Goal: Communication & Community: Answer question/provide support

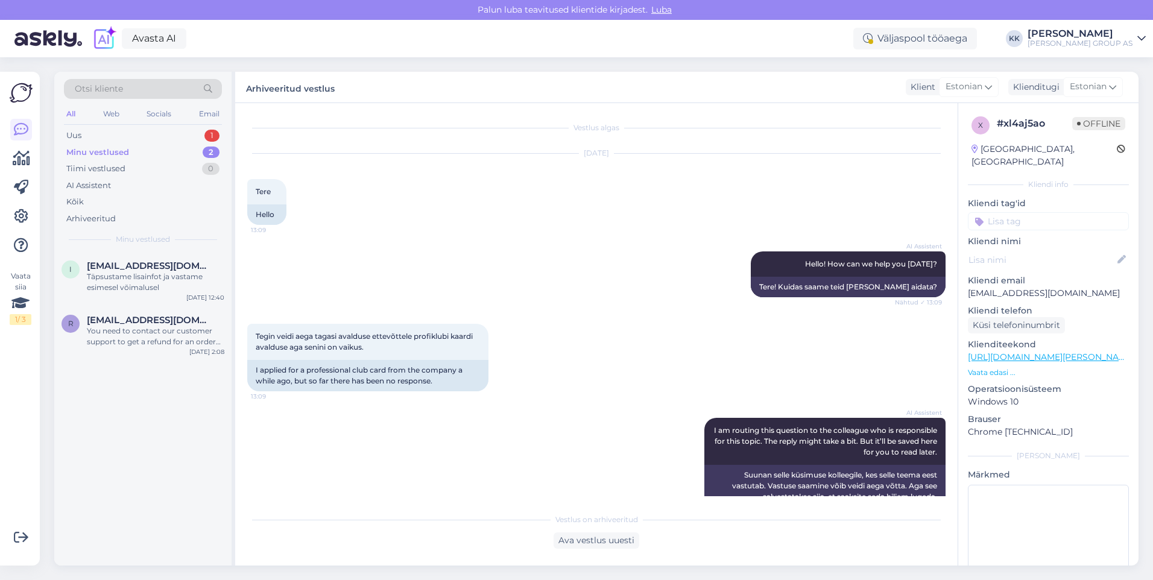
scroll to position [1428, 0]
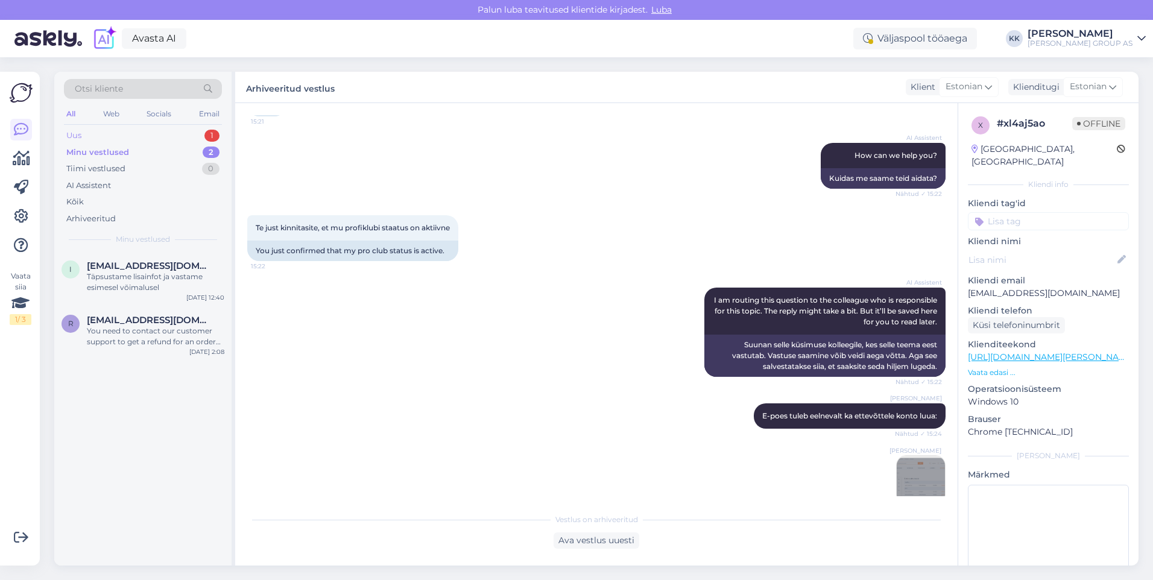
click at [96, 131] on div "Uus 1" at bounding box center [143, 135] width 158 height 17
click at [134, 277] on div "Hello, I now forward this question to my colleague, who is responsible for this…" at bounding box center [155, 282] width 137 height 22
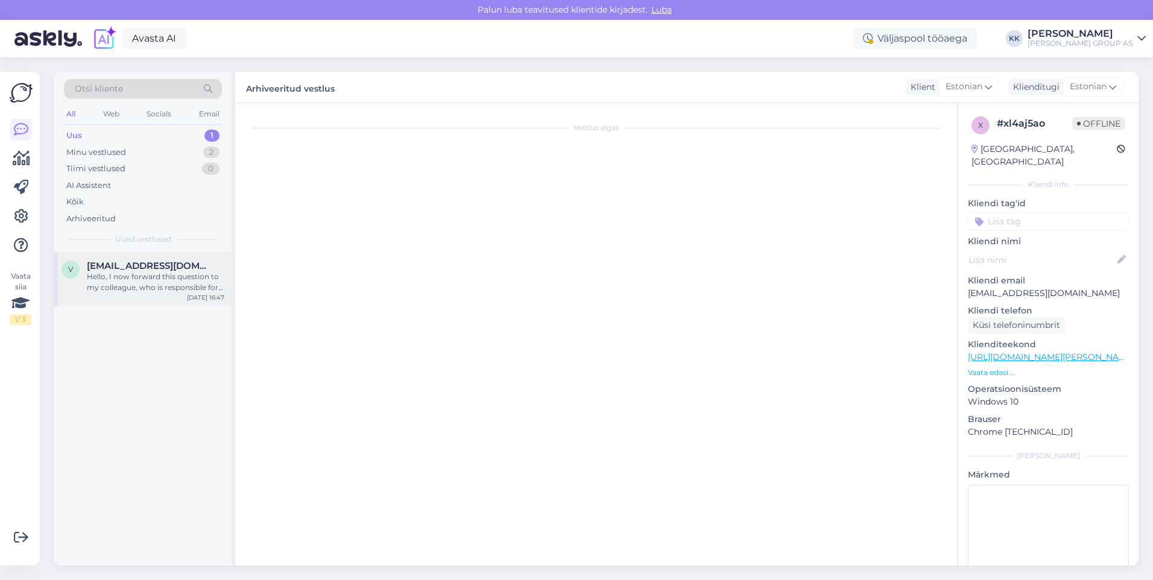
scroll to position [0, 0]
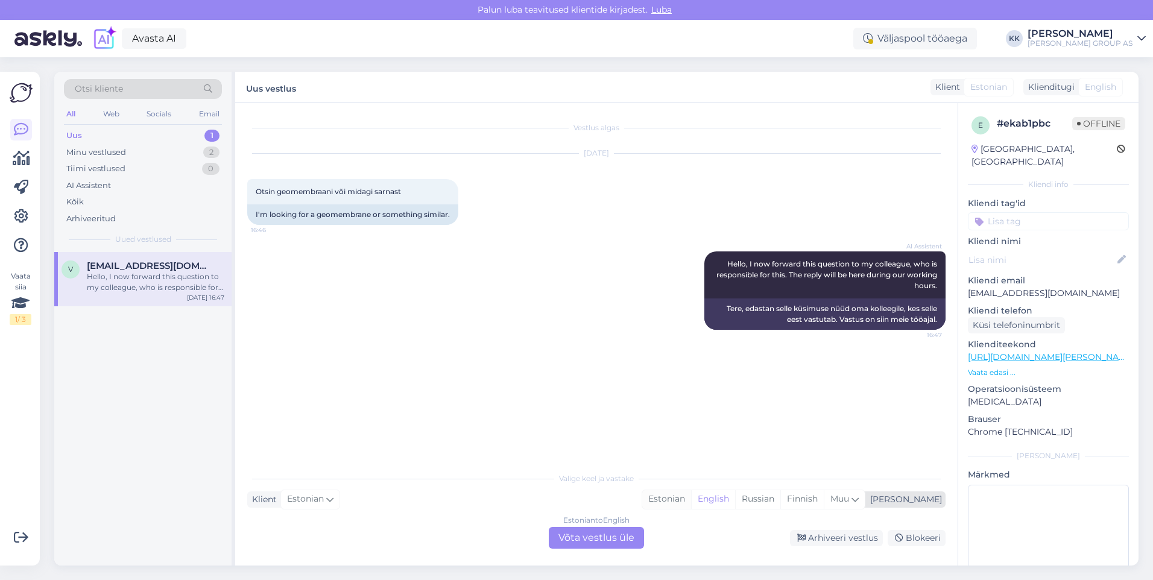
click at [691, 499] on div "Estonian" at bounding box center [666, 499] width 49 height 18
click at [605, 540] on div "Estonian to Estonian Võta vestlus üle" at bounding box center [596, 538] width 95 height 22
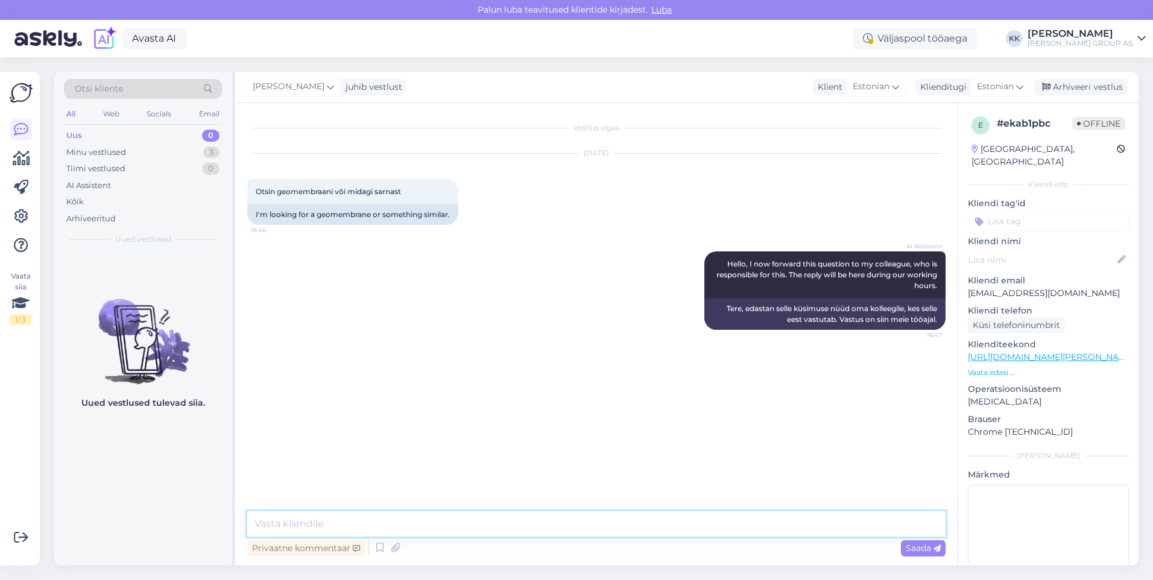
click at [289, 528] on textarea at bounding box center [596, 523] width 698 height 25
type textarea "Geomembraani pole kahjuks pakkuda"
click at [921, 547] on span "Saada" at bounding box center [923, 548] width 35 height 11
click at [305, 529] on textarea at bounding box center [596, 523] width 698 height 25
type textarea "Ainult geotekstiile"
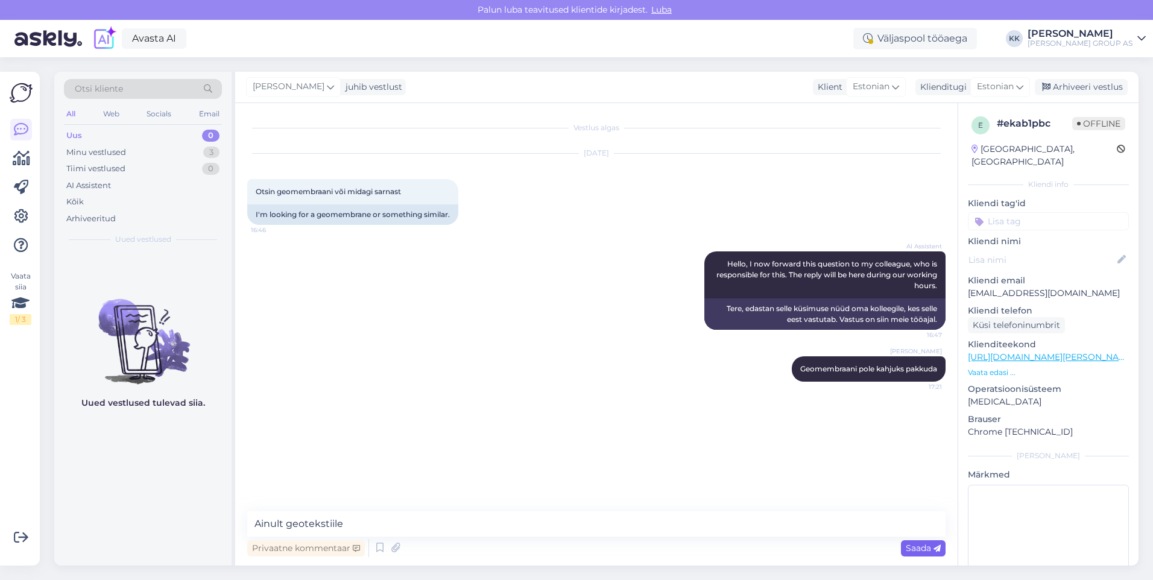
click at [916, 549] on span "Saada" at bounding box center [923, 548] width 35 height 11
click at [304, 523] on textarea at bounding box center [596, 523] width 698 height 25
paste textarea "https://www.bauhof.ee/et/search?term=geotekstiil"
type textarea "https://www.bauhof.ee/et/search?term=geotekstiil"
click at [912, 548] on span "Saada" at bounding box center [923, 548] width 35 height 11
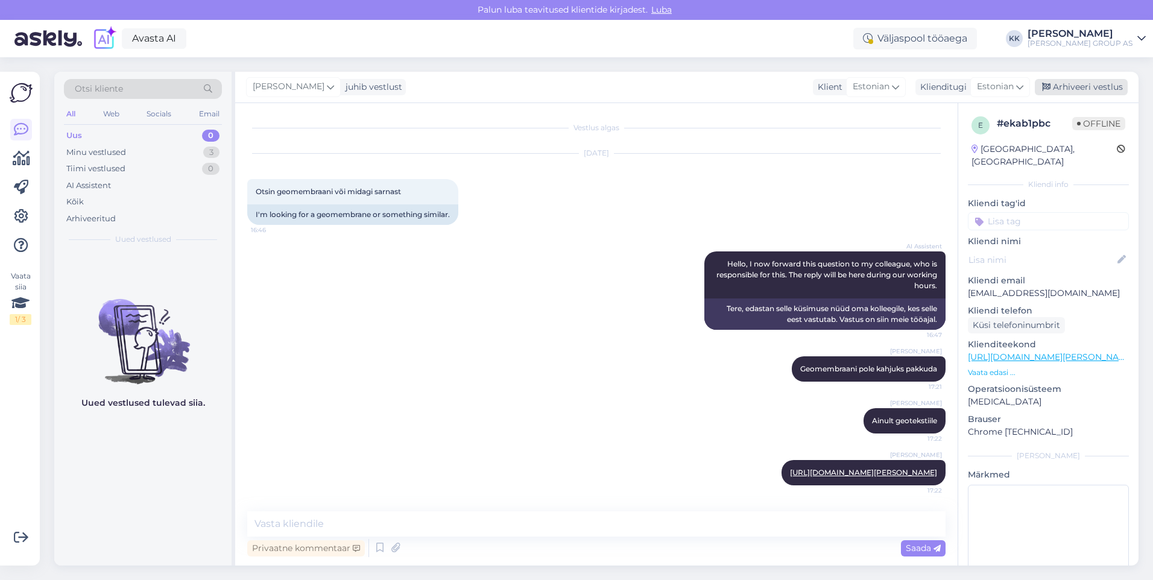
click at [1080, 81] on div "Arhiveeri vestlus" at bounding box center [1081, 87] width 93 height 16
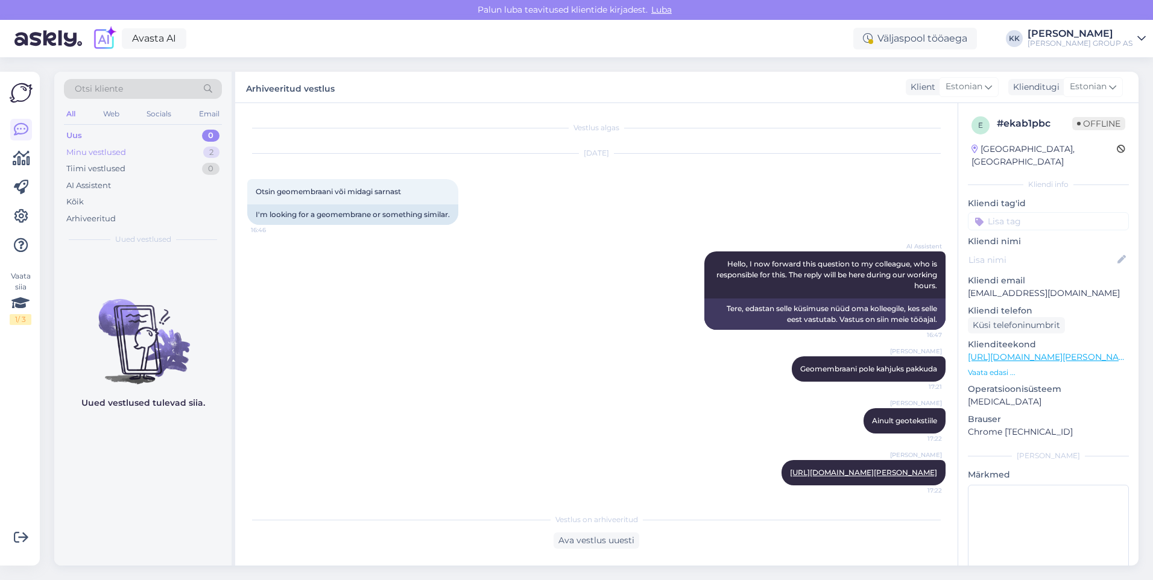
click at [87, 147] on div "Minu vestlused" at bounding box center [96, 153] width 60 height 12
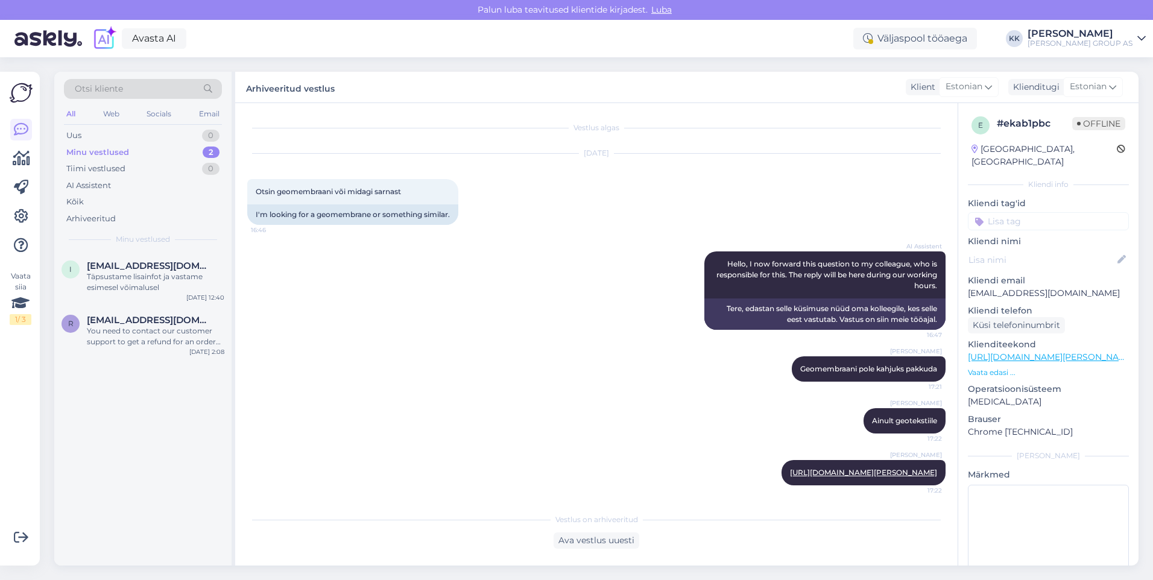
click at [1142, 38] on icon at bounding box center [1141, 39] width 8 height 10
click at [1050, 122] on div "Logi välja" at bounding box center [1038, 123] width 215 height 22
